Goal: Navigation & Orientation: Go to known website

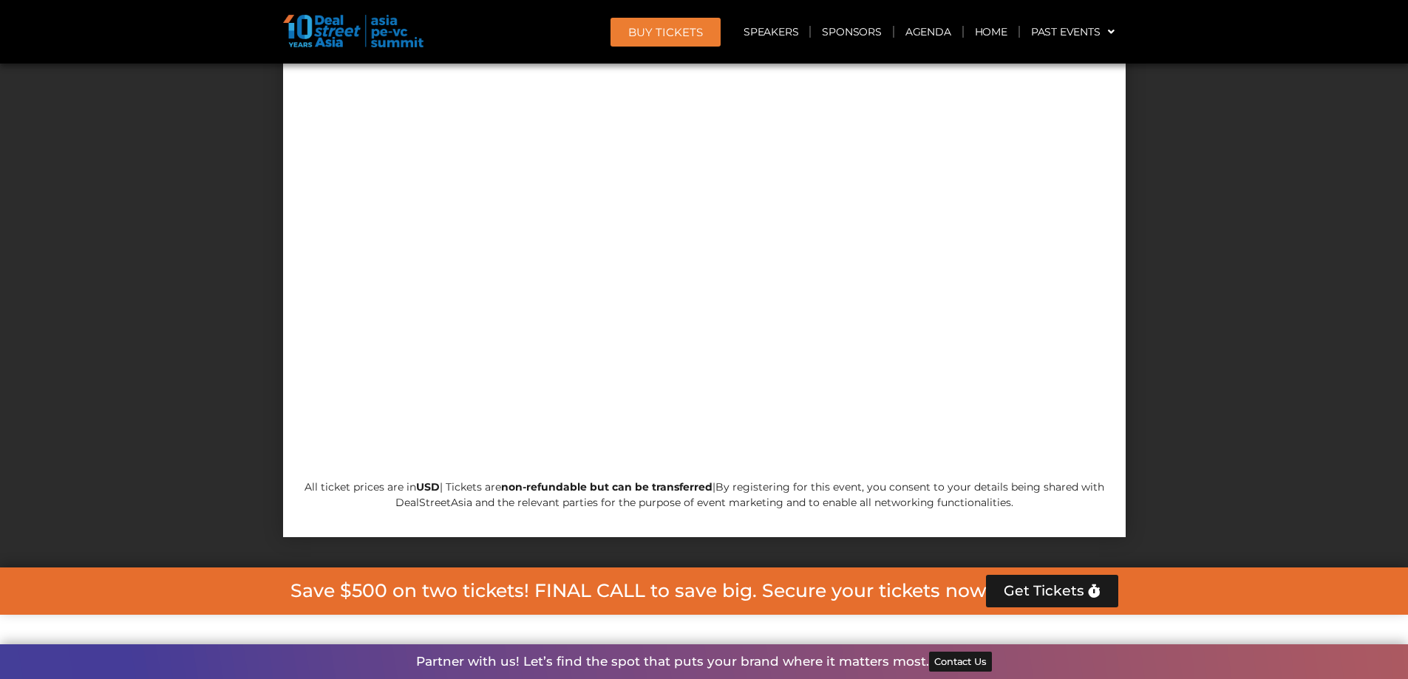
scroll to position [8675, 0]
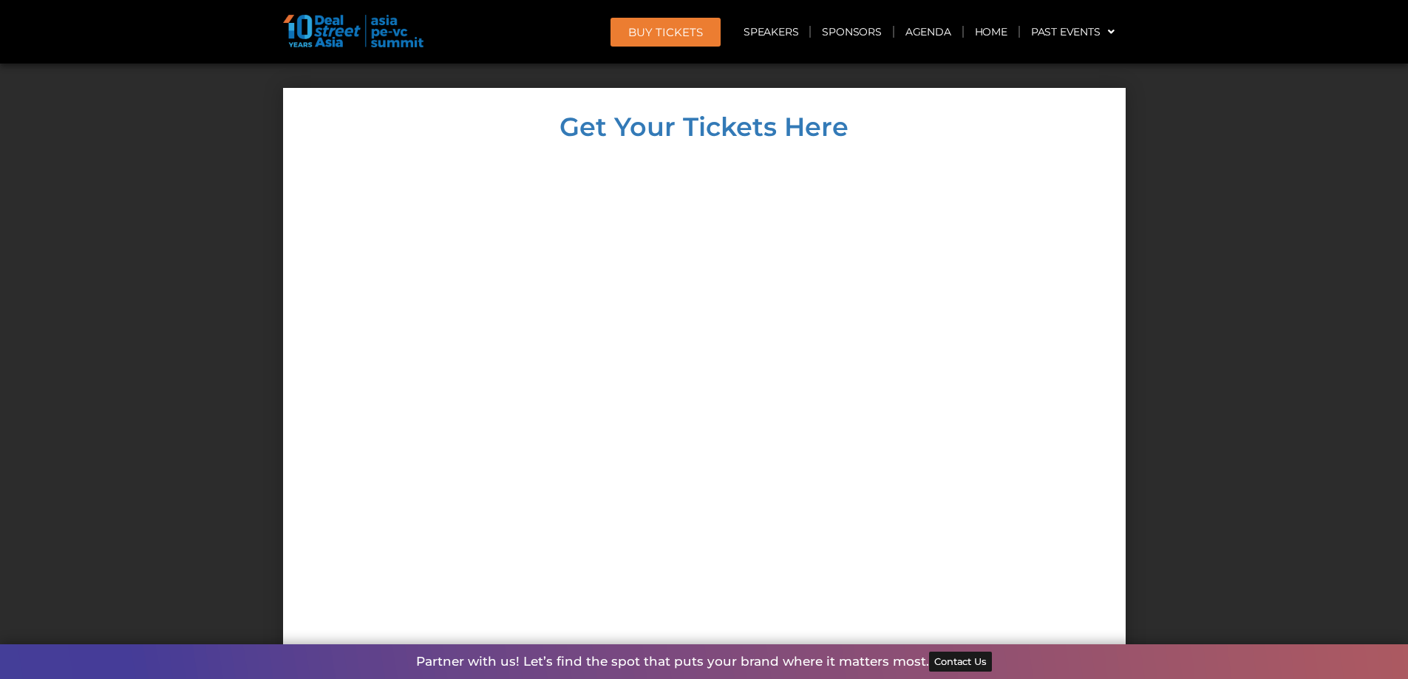
click at [370, 32] on img at bounding box center [353, 31] width 140 height 33
click at [973, 38] on link "Home" at bounding box center [991, 32] width 55 height 34
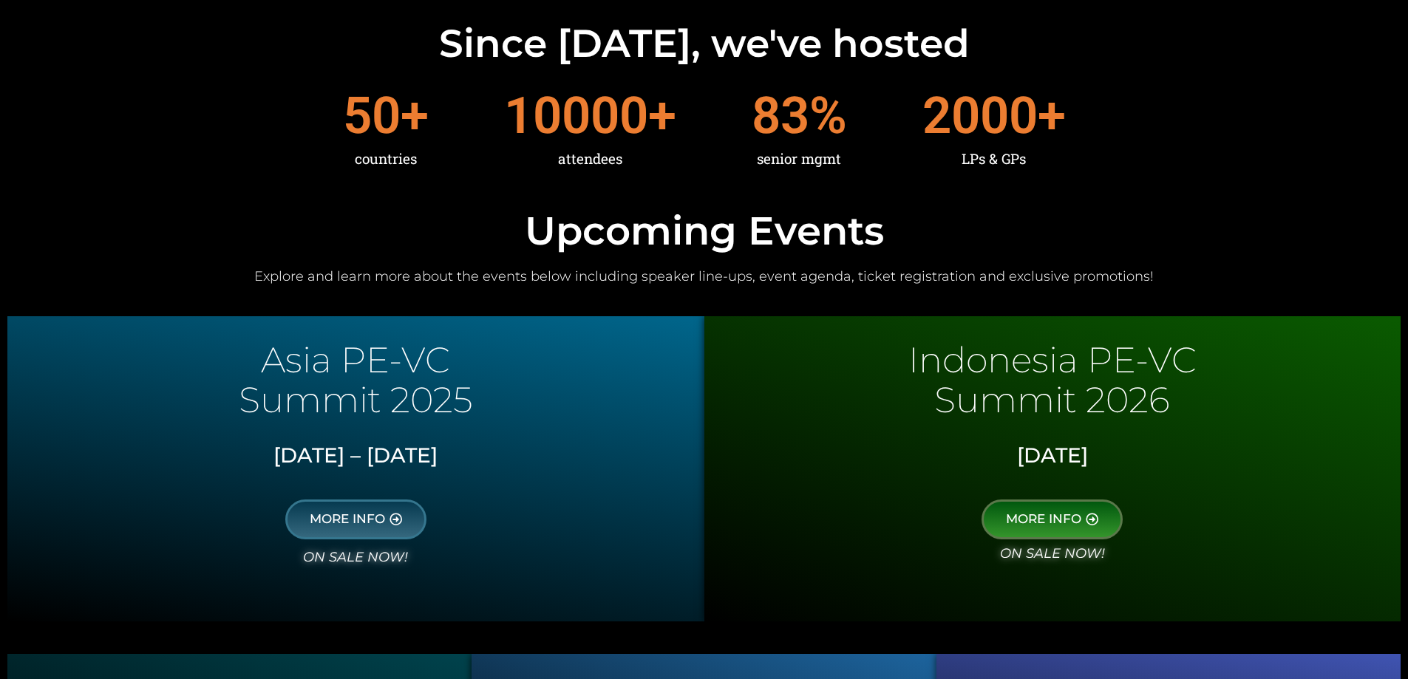
scroll to position [517, 0]
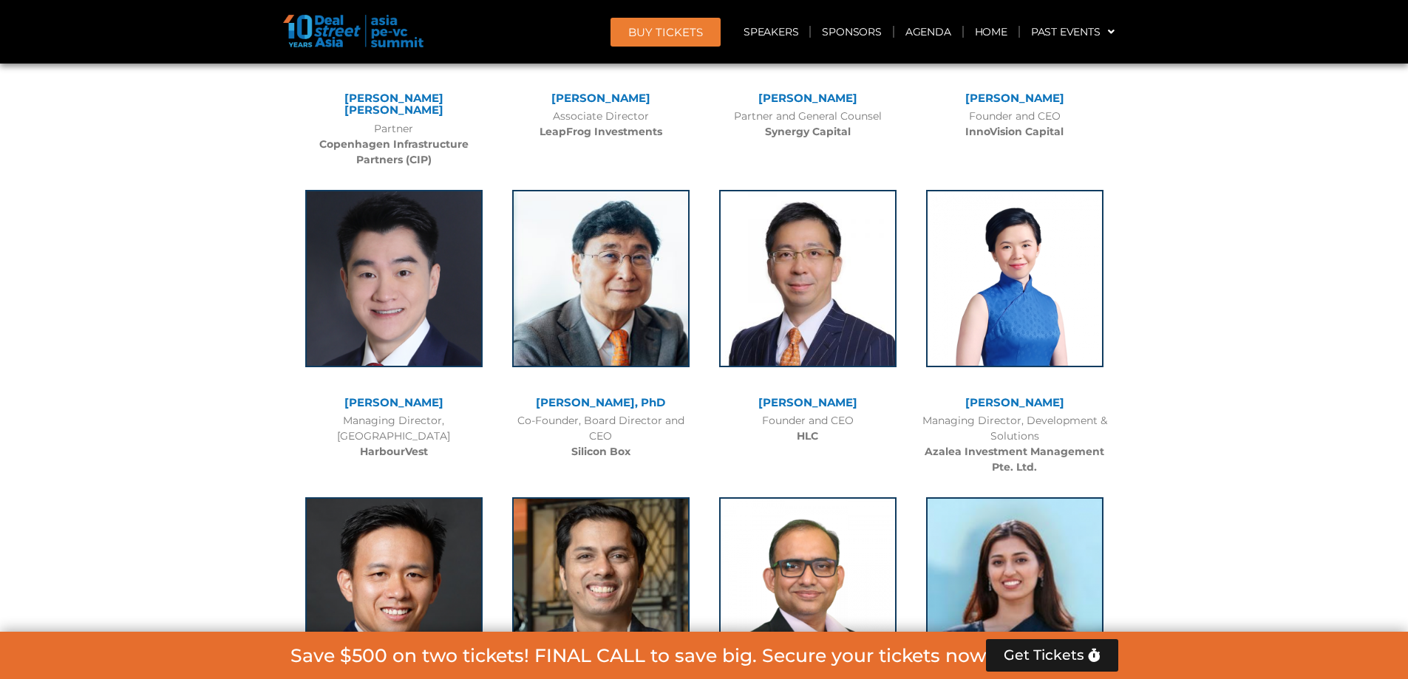
scroll to position [7687, 0]
